Goal: Information Seeking & Learning: Understand process/instructions

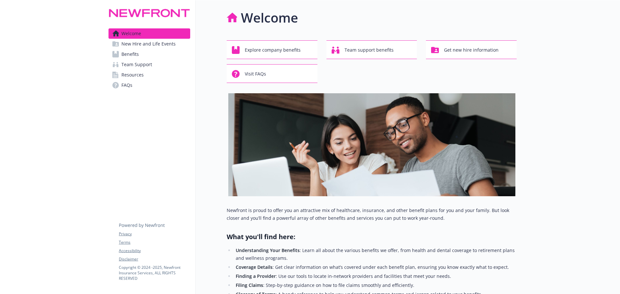
click at [150, 53] on link "Benefits" at bounding box center [149, 54] width 82 height 10
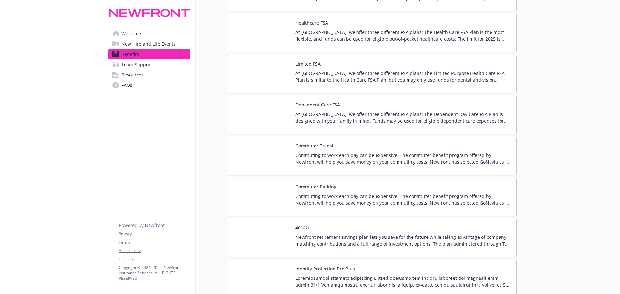
scroll to position [1076, 0]
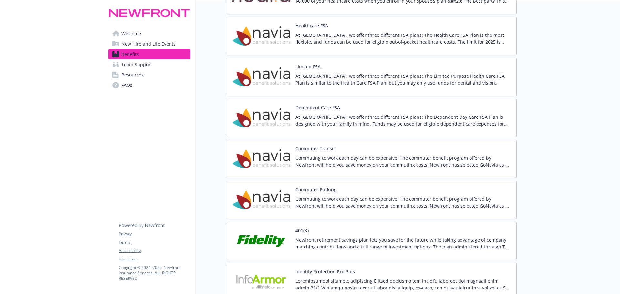
click at [331, 40] on p "At [GEOGRAPHIC_DATA], we offer three different FSA plans: The Health Care FSA P…" at bounding box center [403, 39] width 216 height 14
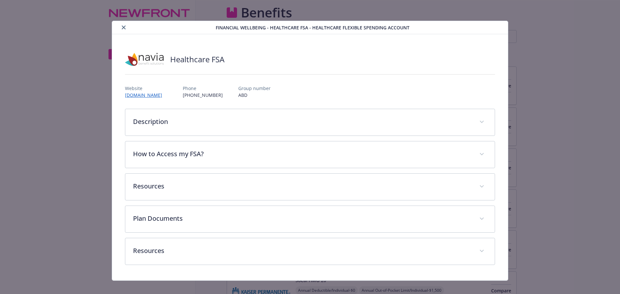
scroll to position [1076, 0]
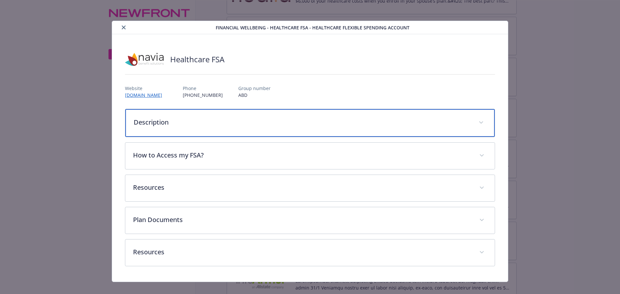
click at [221, 131] on div "Description" at bounding box center [310, 123] width 370 height 28
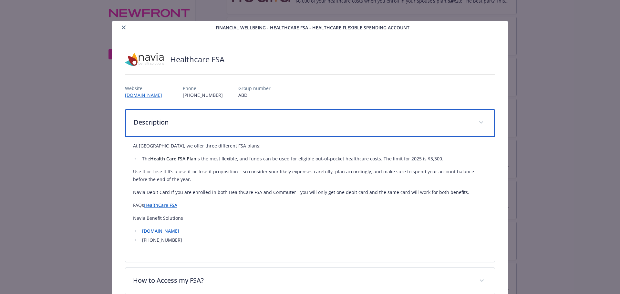
click at [221, 131] on div "Description" at bounding box center [310, 123] width 370 height 28
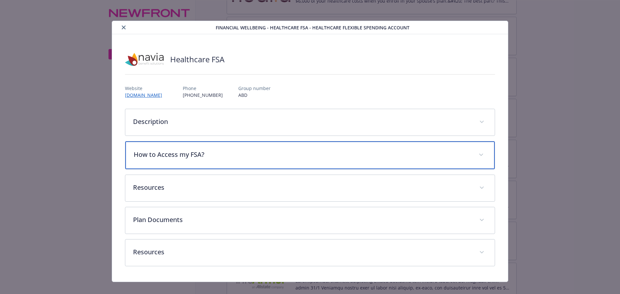
click at [213, 151] on p "How to Access my FSA?" at bounding box center [302, 155] width 337 height 10
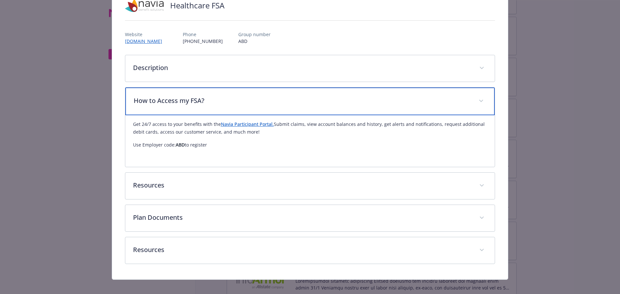
scroll to position [0, 0]
